Goal: Find contact information: Find contact information

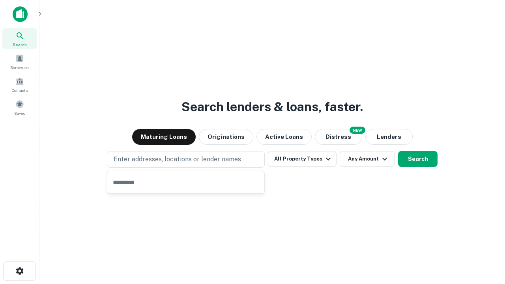
type input "**********"
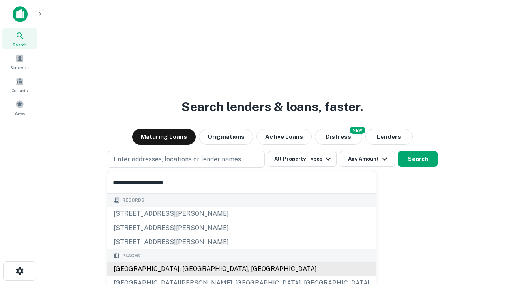
click at [188, 269] on div "[GEOGRAPHIC_DATA], [GEOGRAPHIC_DATA], [GEOGRAPHIC_DATA]" at bounding box center [241, 269] width 268 height 14
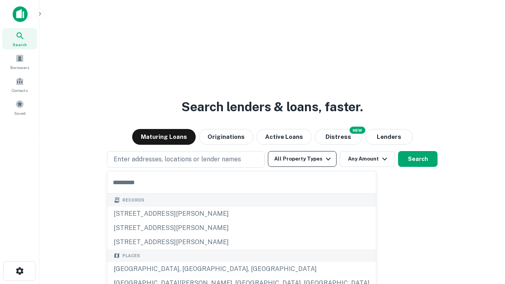
click at [302, 159] on button "All Property Types" at bounding box center [302, 159] width 69 height 16
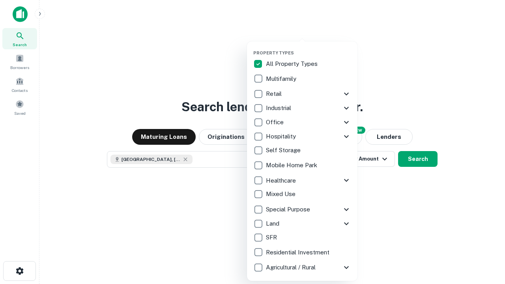
click at [308, 48] on button "button" at bounding box center [308, 48] width 110 height 0
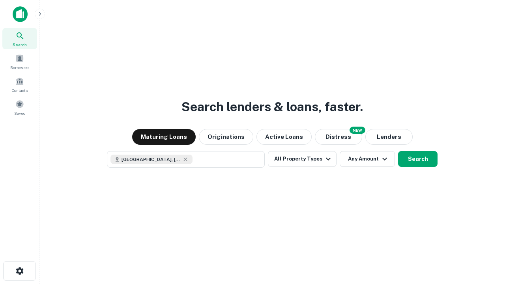
scroll to position [13, 0]
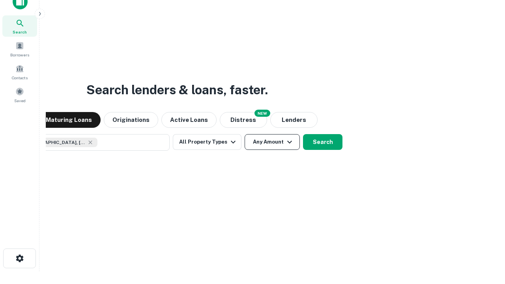
click at [244, 134] on button "Any Amount" at bounding box center [271, 142] width 55 height 16
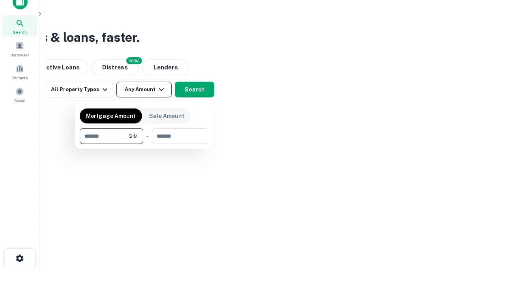
type input "*******"
click at [144, 144] on button "button" at bounding box center [144, 144] width 129 height 0
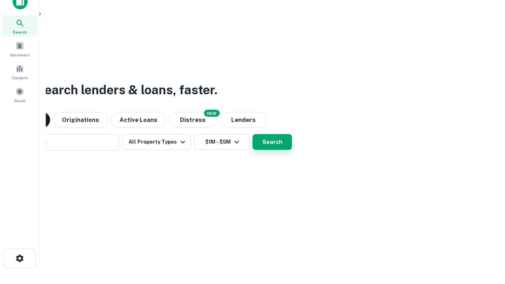
click at [252, 134] on button "Search" at bounding box center [271, 142] width 39 height 16
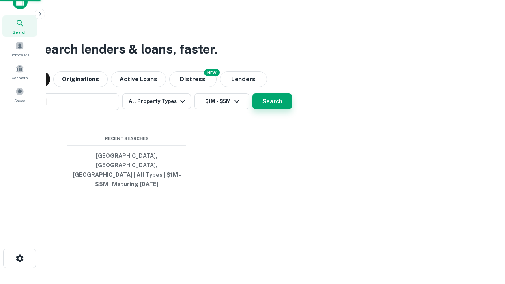
scroll to position [26, 223]
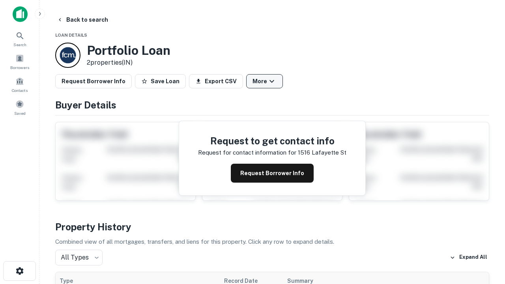
click at [264, 81] on button "More" at bounding box center [264, 81] width 37 height 14
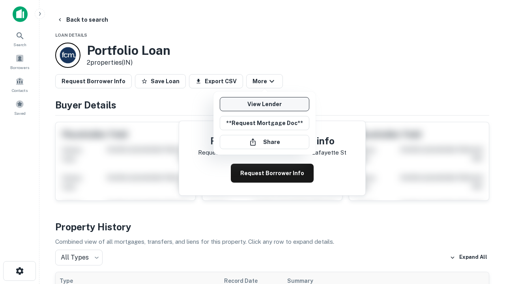
click at [264, 104] on link "View Lender" at bounding box center [264, 104] width 89 height 14
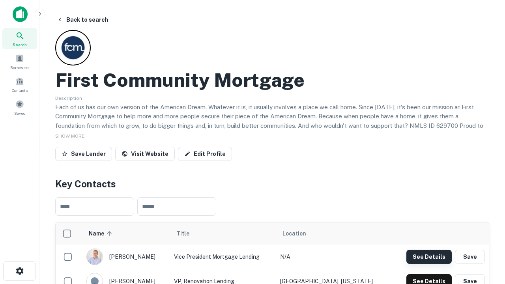
click at [429, 256] on button "See Details" at bounding box center [428, 257] width 45 height 14
click at [19, 271] on icon "button" at bounding box center [19, 270] width 9 height 9
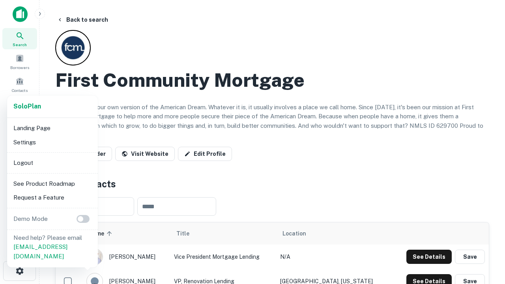
click at [52, 162] on li "Logout" at bounding box center [52, 163] width 84 height 14
